Goal: Task Accomplishment & Management: Use online tool/utility

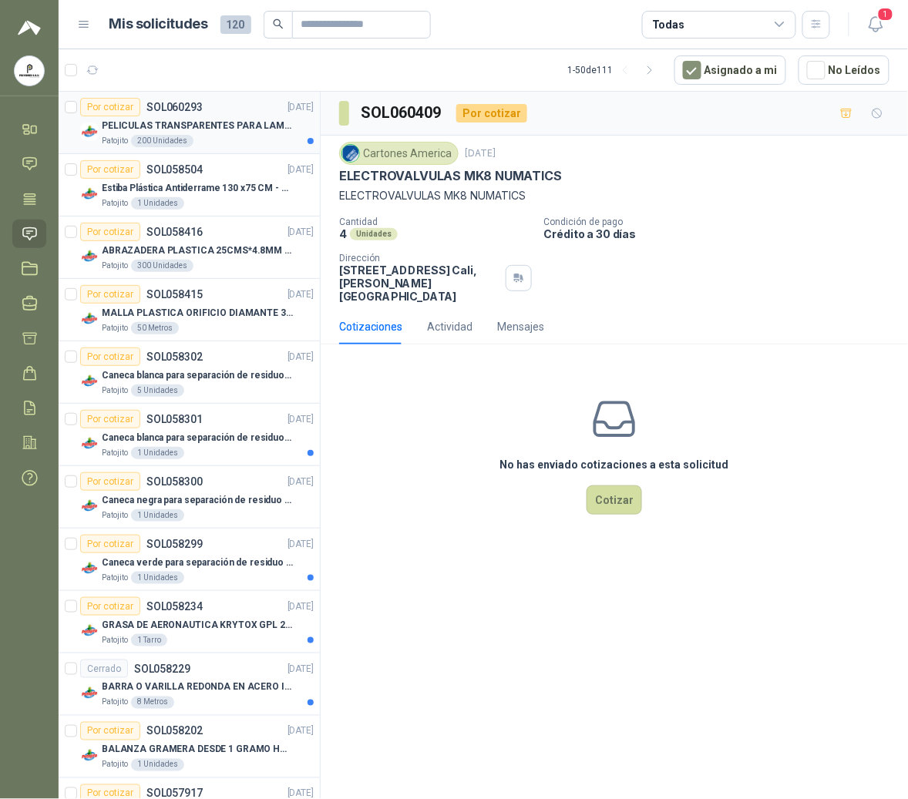
click at [146, 126] on p "PELICULAS TRANSPARENTES PARA LAMINADO EN CALIENTE" at bounding box center [198, 126] width 192 height 15
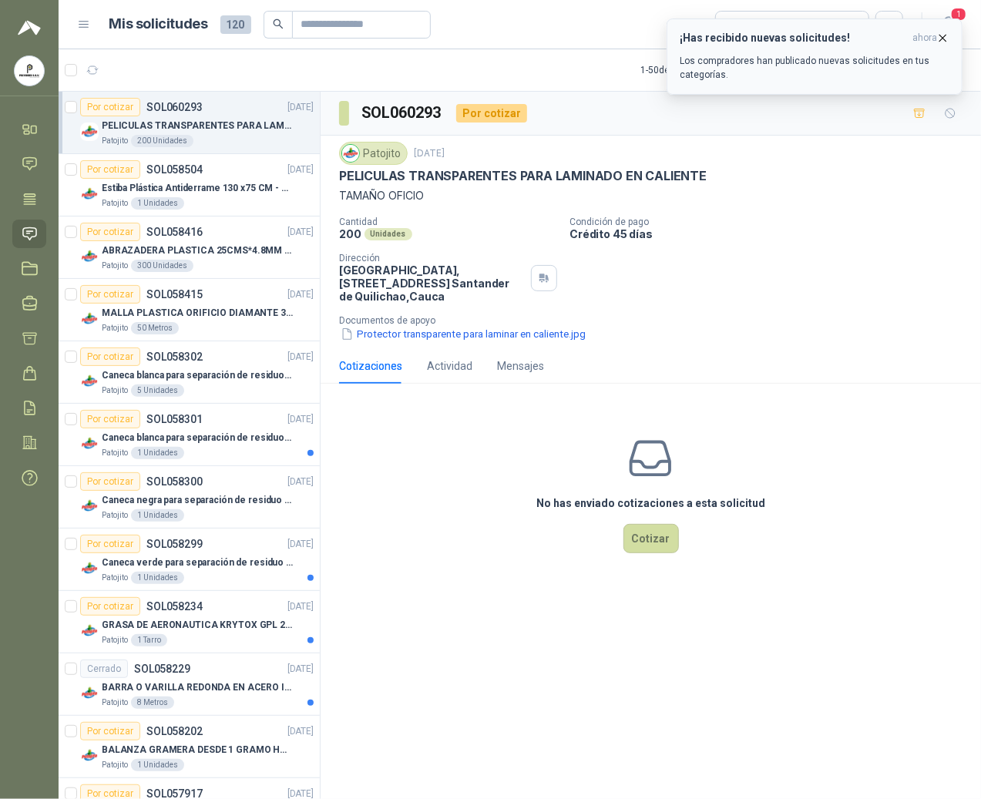
click at [817, 40] on icon "button" at bounding box center [943, 38] width 6 height 6
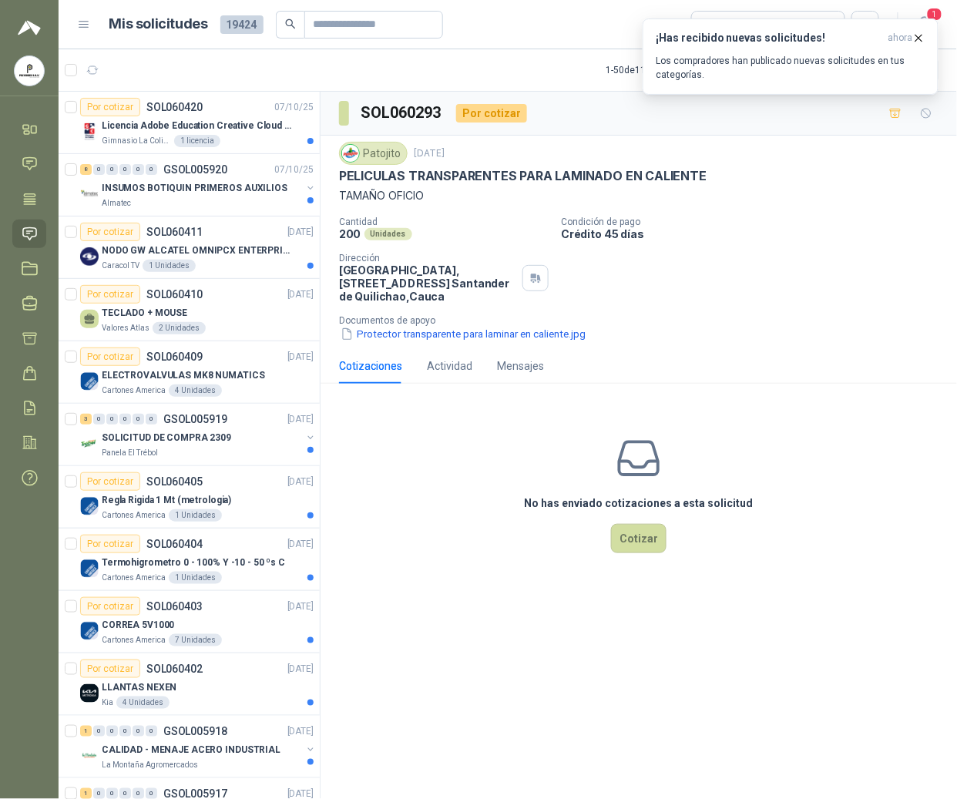
click at [389, 553] on div "No has enviado cotizaciones a esta solicitud Cotizar" at bounding box center [639, 494] width 637 height 197
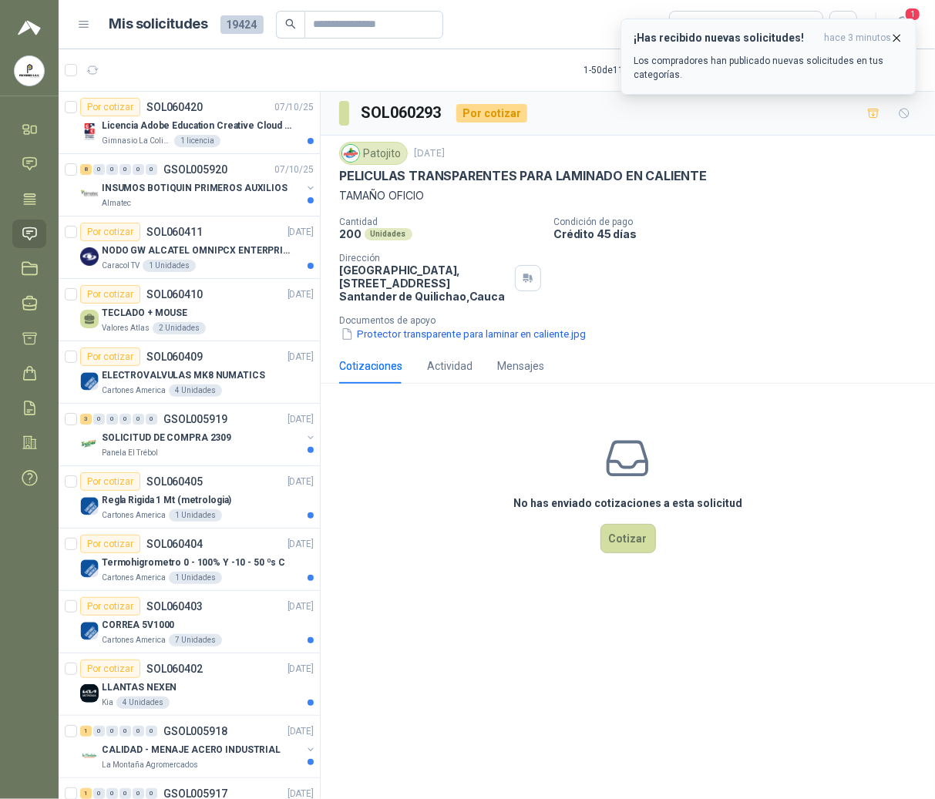
click at [817, 31] on button "¡Has recibido nuevas solicitudes! hace 3 minutos Los compradores han publicado …" at bounding box center [768, 56] width 296 height 76
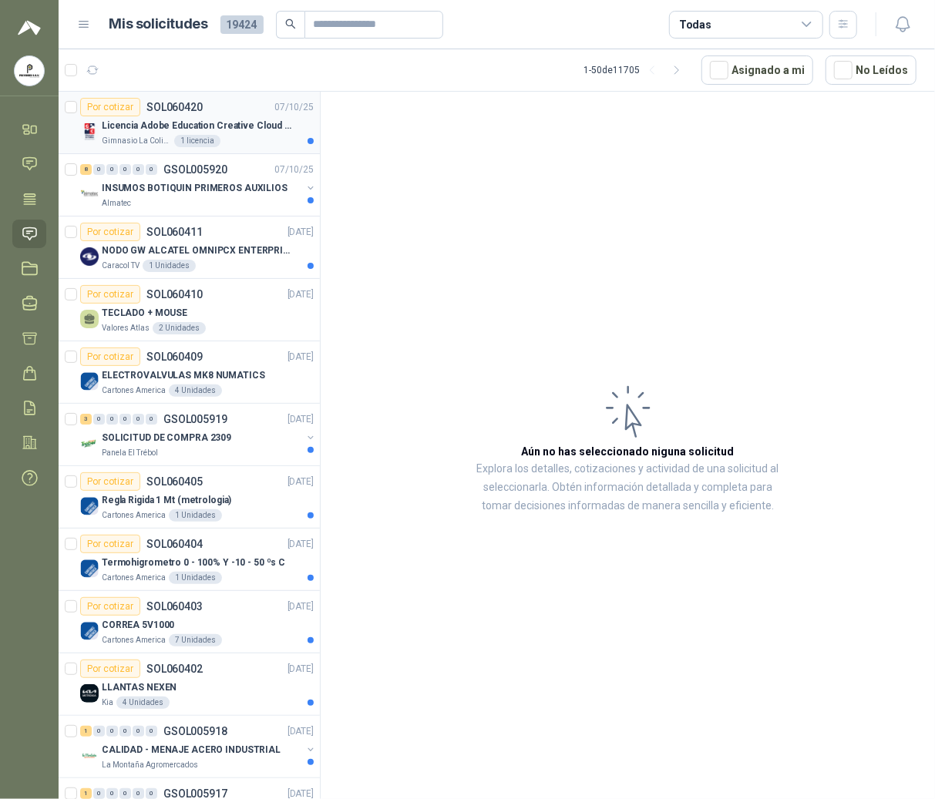
click at [136, 134] on div "Licencia Adobe Education Creative Cloud for enterprise license lab and classroom" at bounding box center [208, 125] width 212 height 18
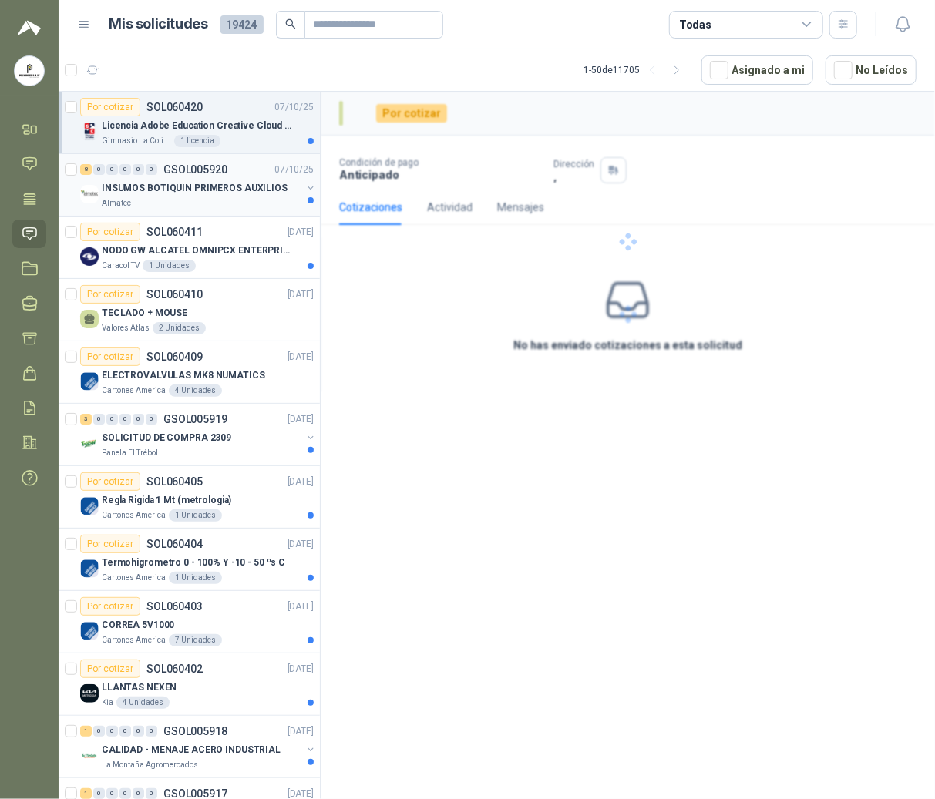
click at [131, 195] on p "INSUMOS BOTIQUIN PRIMEROS AUXILIOS" at bounding box center [195, 188] width 186 height 15
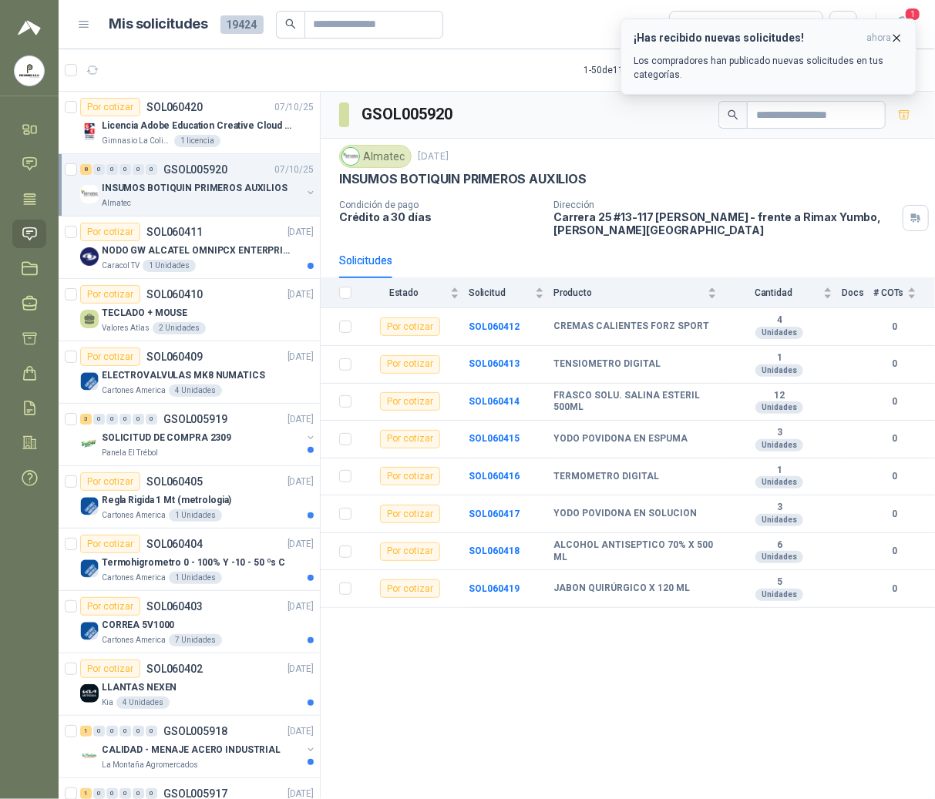
click at [817, 34] on icon "button" at bounding box center [896, 38] width 13 height 13
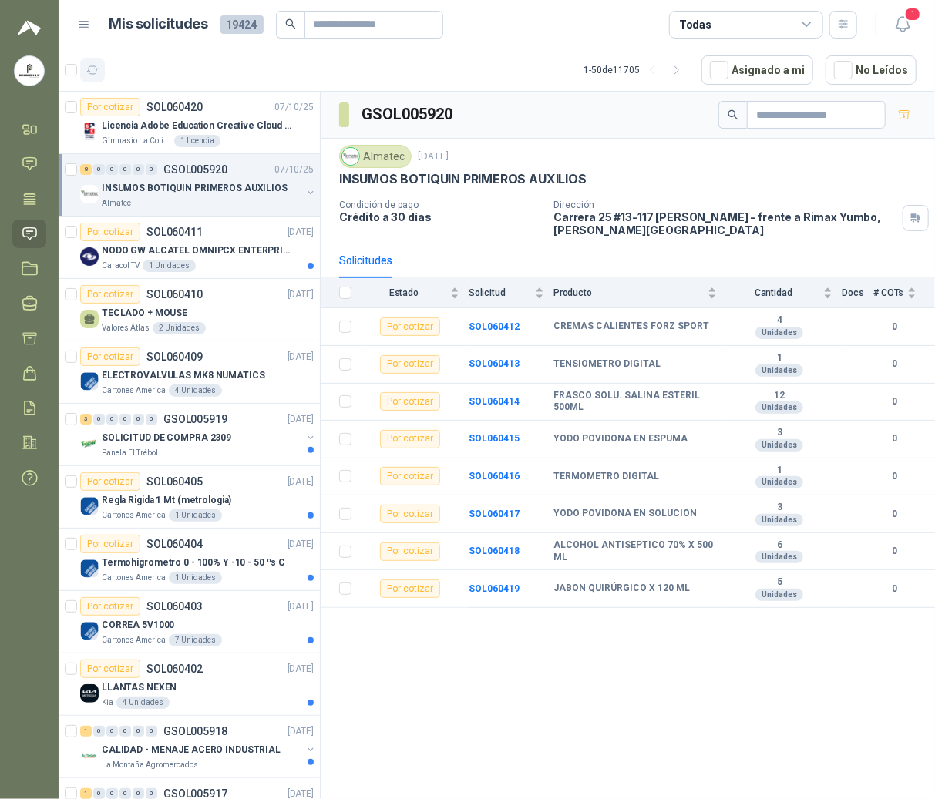
click at [94, 76] on icon "button" at bounding box center [92, 70] width 13 height 13
